Goal: Find specific page/section: Find specific page/section

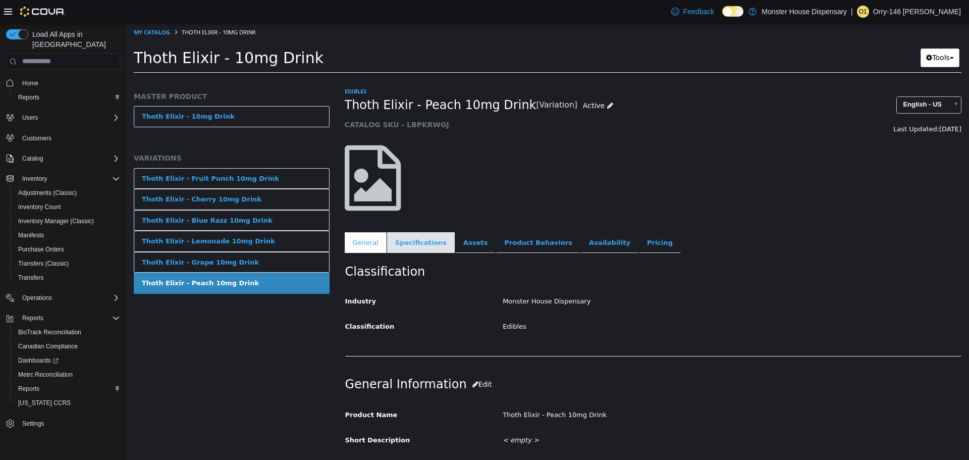
click at [416, 242] on link "Specifications" at bounding box center [421, 242] width 68 height 21
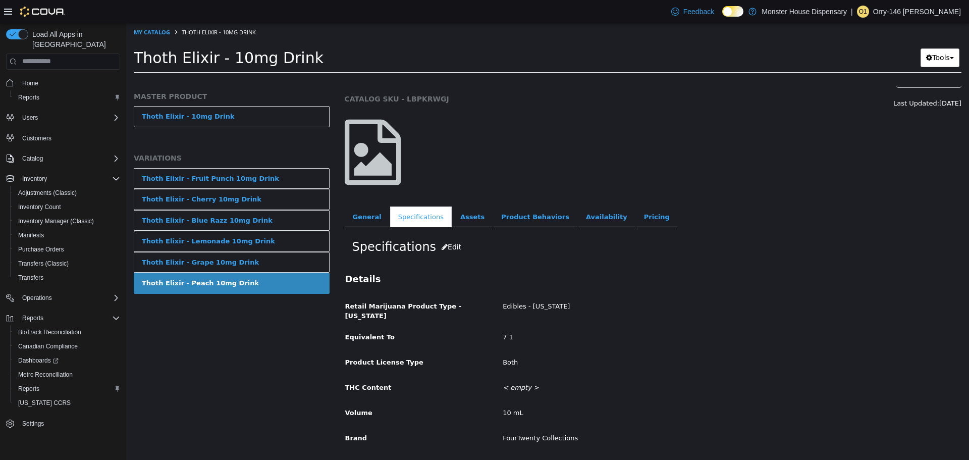
scroll to position [36, 0]
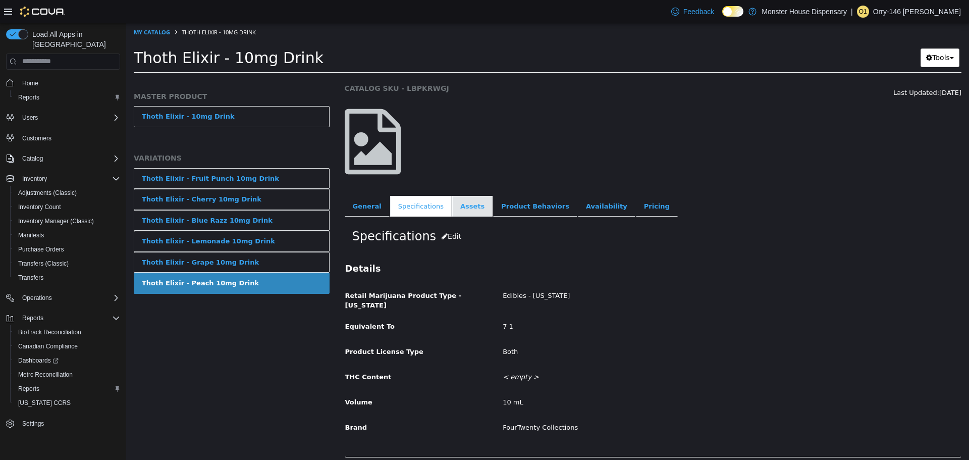
click at [464, 208] on link "Assets" at bounding box center [472, 205] width 40 height 21
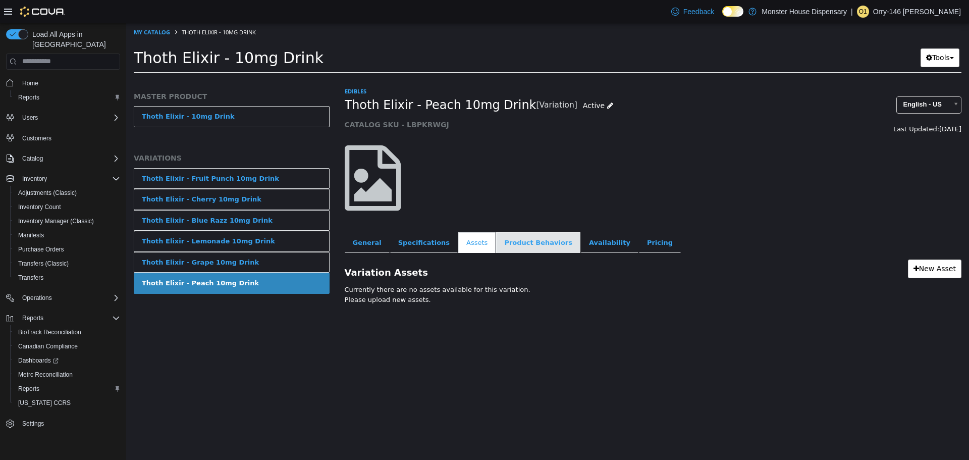
click at [505, 238] on link "Product Behaviors" at bounding box center [538, 242] width 84 height 21
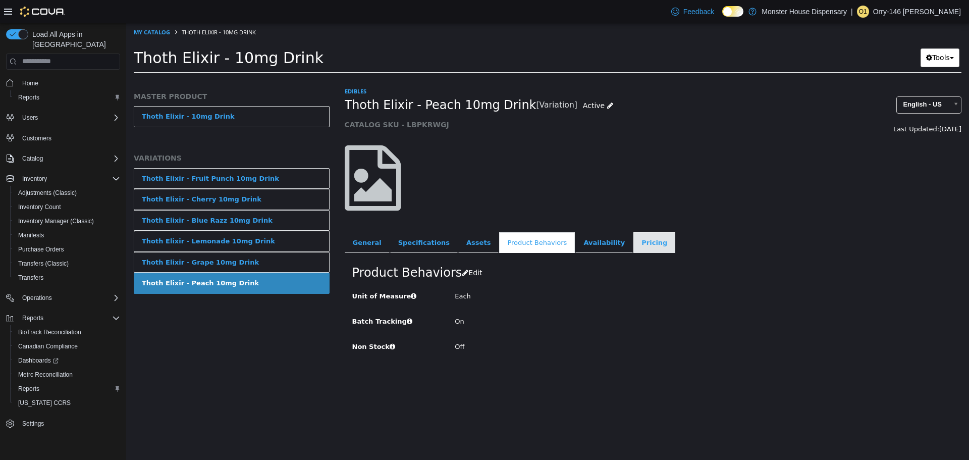
drag, startPoint x: 602, startPoint y: 237, endPoint x: 624, endPoint y: 247, distance: 23.7
click at [633, 240] on link "Pricing" at bounding box center [654, 242] width 42 height 21
